Goal: Task Accomplishment & Management: Use online tool/utility

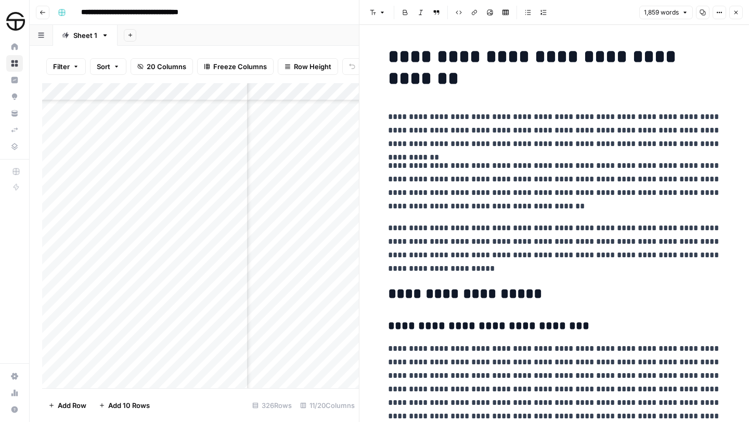
scroll to position [5480, 320]
click at [736, 15] on icon "button" at bounding box center [736, 12] width 6 height 6
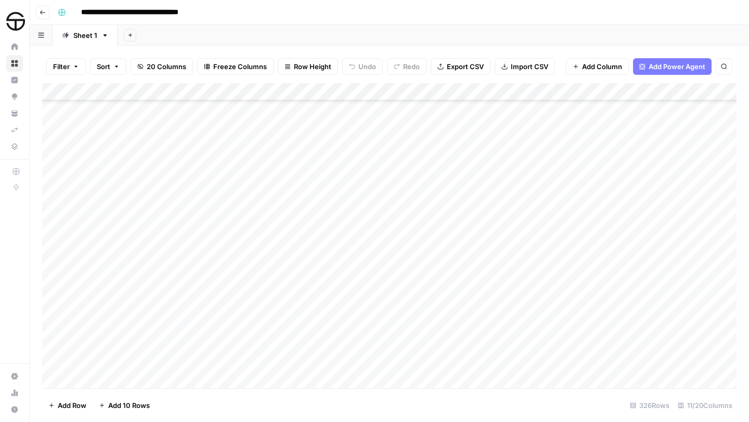
scroll to position [5492, 0]
click at [126, 271] on div "Add Column" at bounding box center [389, 235] width 694 height 305
click at [299, 273] on div "Add Column" at bounding box center [389, 235] width 694 height 305
click at [280, 271] on div "Add Column" at bounding box center [389, 235] width 694 height 305
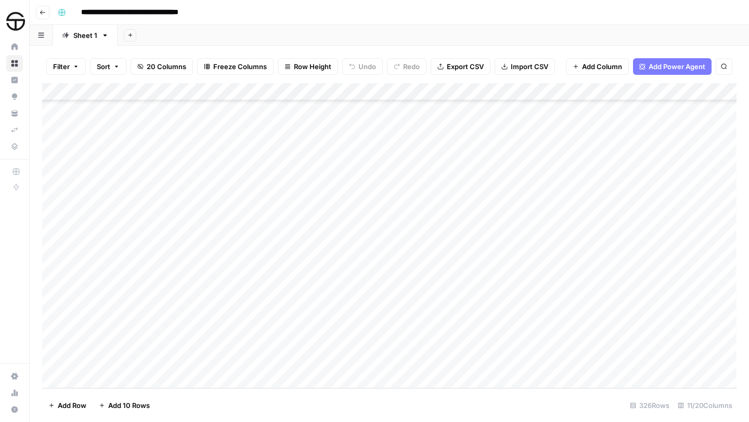
click at [280, 271] on div "Add Column" at bounding box center [389, 235] width 694 height 305
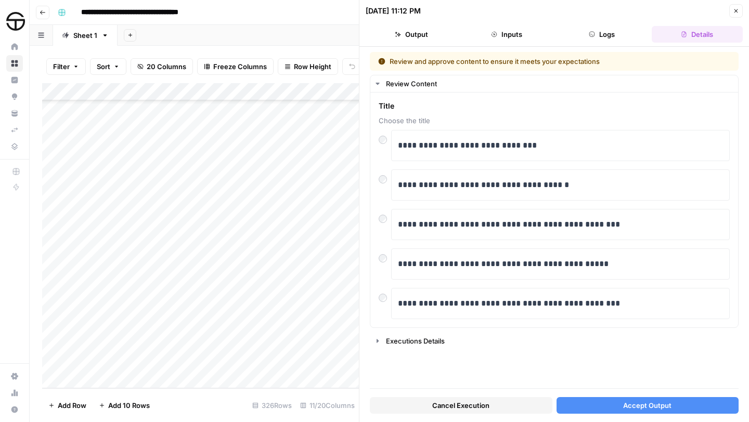
click at [92, 273] on div "Add Column" at bounding box center [200, 235] width 317 height 305
click at [85, 272] on textarea "**********" at bounding box center [163, 274] width 170 height 15
type textarea "**********"
click at [277, 276] on div "Add Column" at bounding box center [200, 235] width 317 height 305
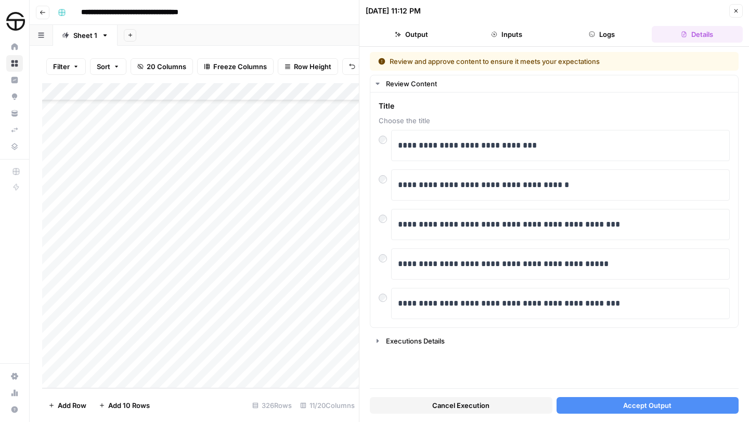
click at [463, 403] on span "Cancel Execution" at bounding box center [460, 405] width 57 height 10
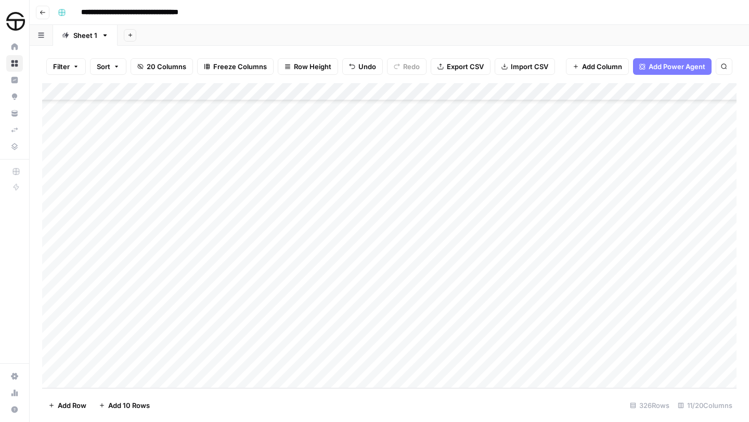
click at [344, 272] on div "Add Column" at bounding box center [389, 235] width 694 height 305
click at [276, 270] on div "Add Column" at bounding box center [389, 235] width 694 height 305
click at [276, 270] on div at bounding box center [300, 273] width 109 height 19
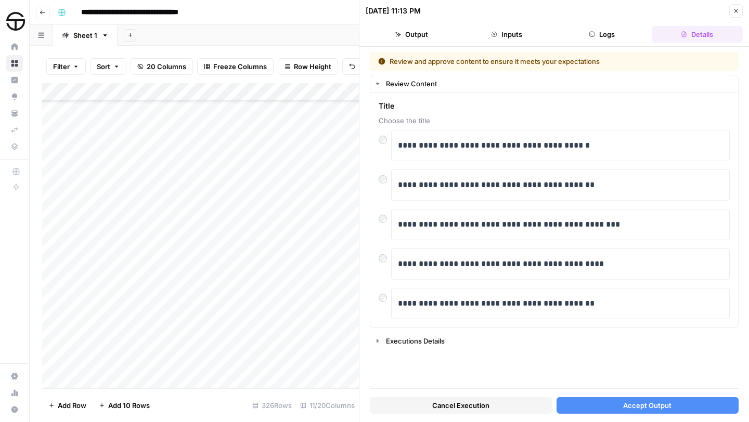
click at [634, 403] on span "Accept Output" at bounding box center [647, 405] width 48 height 10
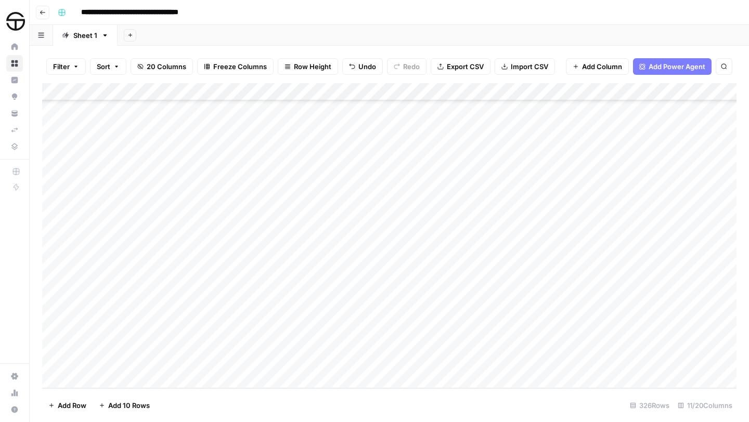
click at [521, 274] on div "Add Column" at bounding box center [389, 235] width 694 height 305
click at [699, 272] on div "Add Column" at bounding box center [389, 235] width 694 height 305
click at [472, 277] on div "Add Column" at bounding box center [389, 235] width 694 height 305
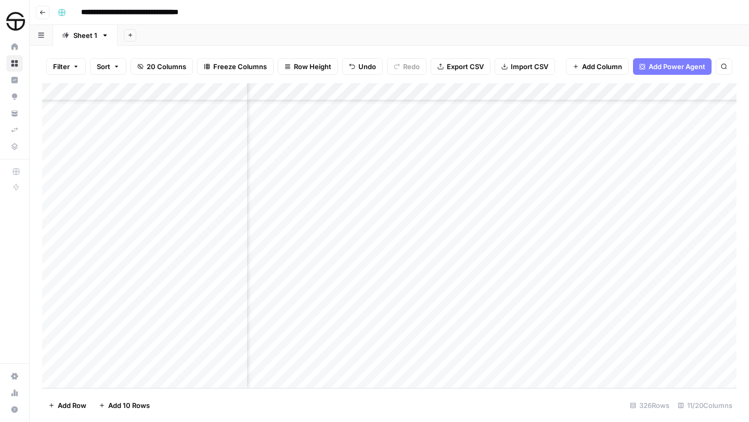
click at [472, 277] on div "Add Column" at bounding box center [389, 235] width 694 height 305
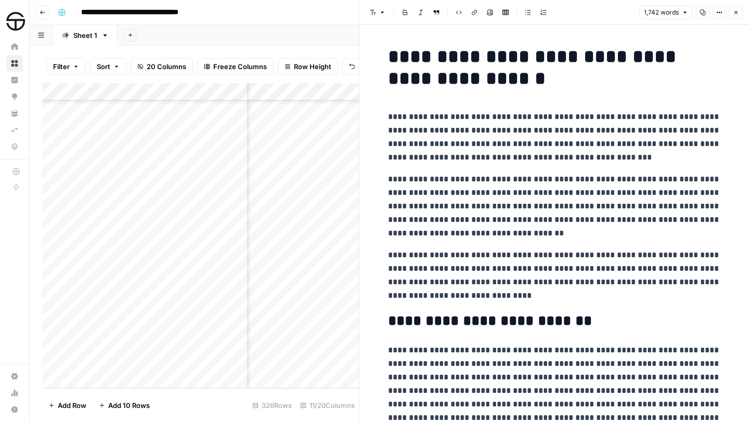
click at [390, 54] on h1 "**********" at bounding box center [554, 68] width 333 height 44
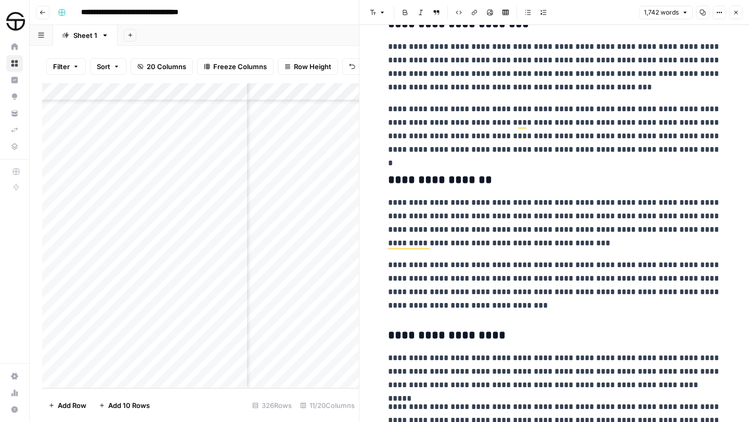
scroll to position [1749, 0]
